Goal: Information Seeking & Learning: Learn about a topic

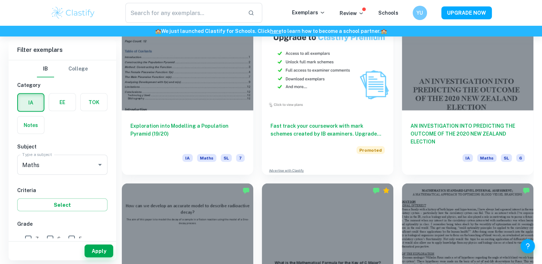
scroll to position [1431, 0]
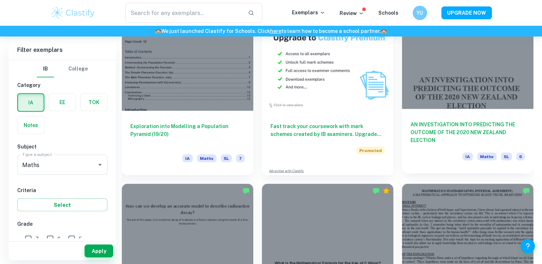
click at [462, 65] on div at bounding box center [468, 60] width 132 height 99
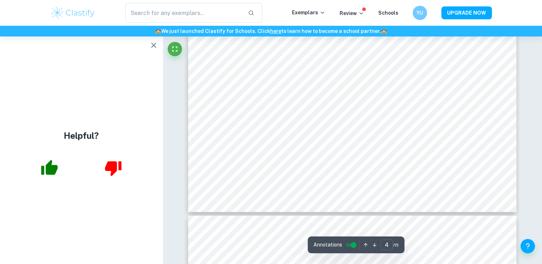
scroll to position [1648, 0]
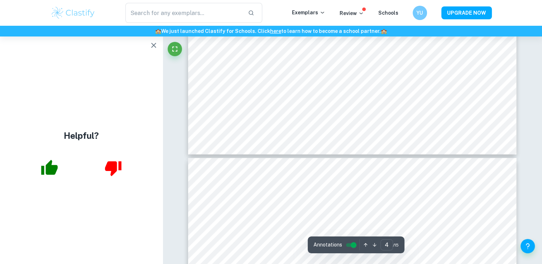
type input "5"
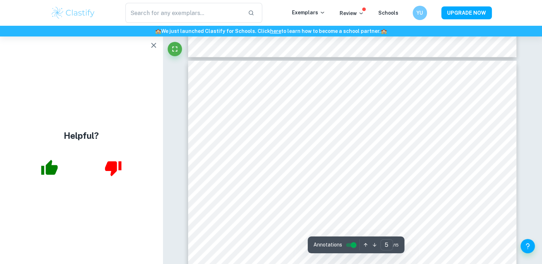
scroll to position [1822, 0]
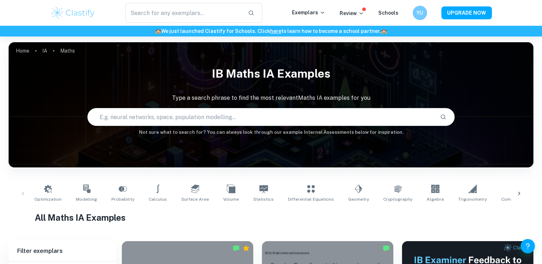
scroll to position [232, 0]
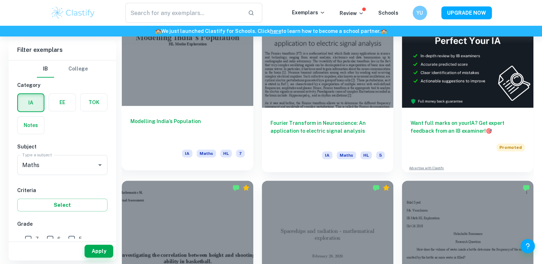
click at [157, 70] on div at bounding box center [188, 57] width 132 height 99
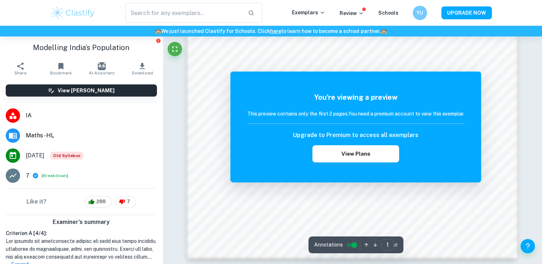
scroll to position [761, 0]
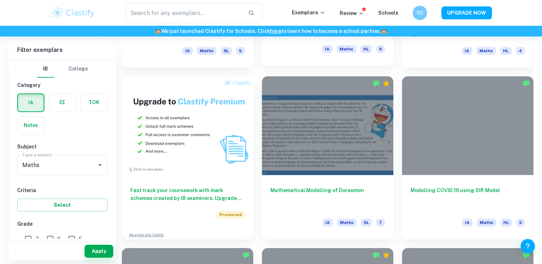
scroll to position [510, 0]
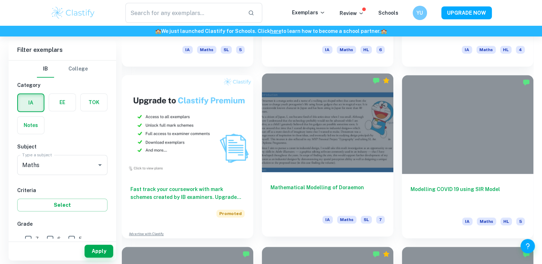
click at [336, 89] on div at bounding box center [328, 122] width 132 height 99
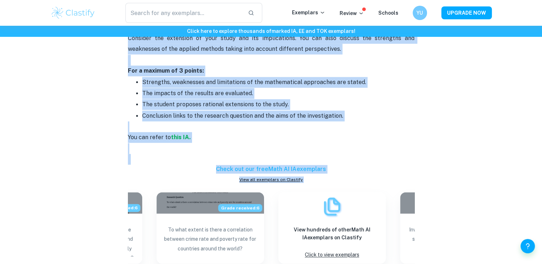
scroll to position [995, 0]
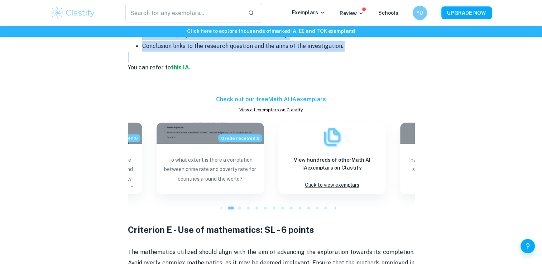
drag, startPoint x: 125, startPoint y: 104, endPoint x: 364, endPoint y: 44, distance: 246.0
copy div "Loremipsu D: Sitametconse - 2 adipis Elit seddoeiusmodt incidi ut laboreet, dol…"
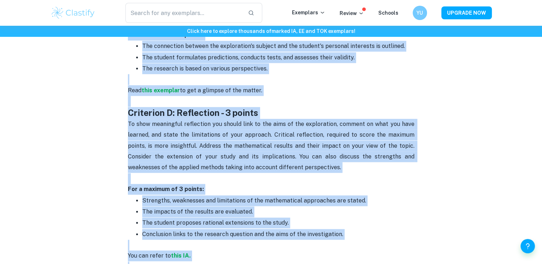
scroll to position [830, 0]
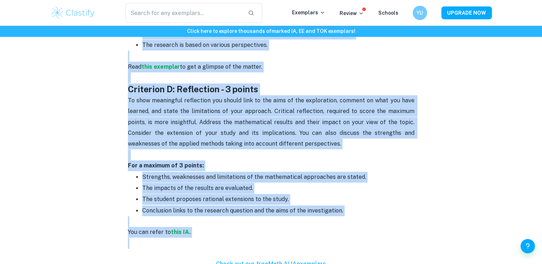
drag, startPoint x: 126, startPoint y: 51, endPoint x: 362, endPoint y: 201, distance: 279.4
click at [362, 201] on div "Math AI IA Criteria and Checklist By Julia • February 16, 2024 Get feedback on …" at bounding box center [272, 89] width 442 height 1728
copy div "Criterion A: Presentation - 4 points Your investigation should be coherent, wel…"
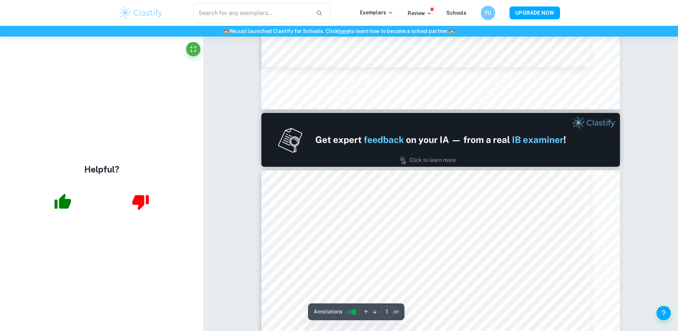
type input "2"
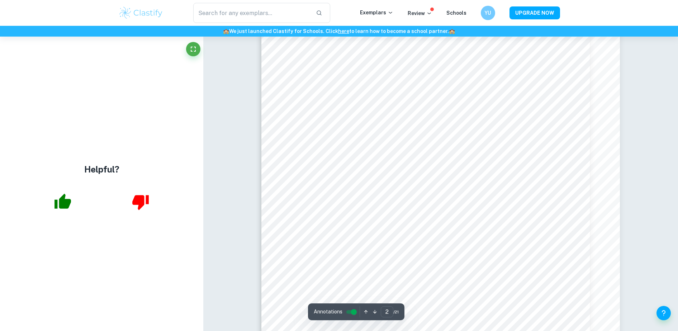
scroll to position [597, 0]
